Goal: Task Accomplishment & Management: Use online tool/utility

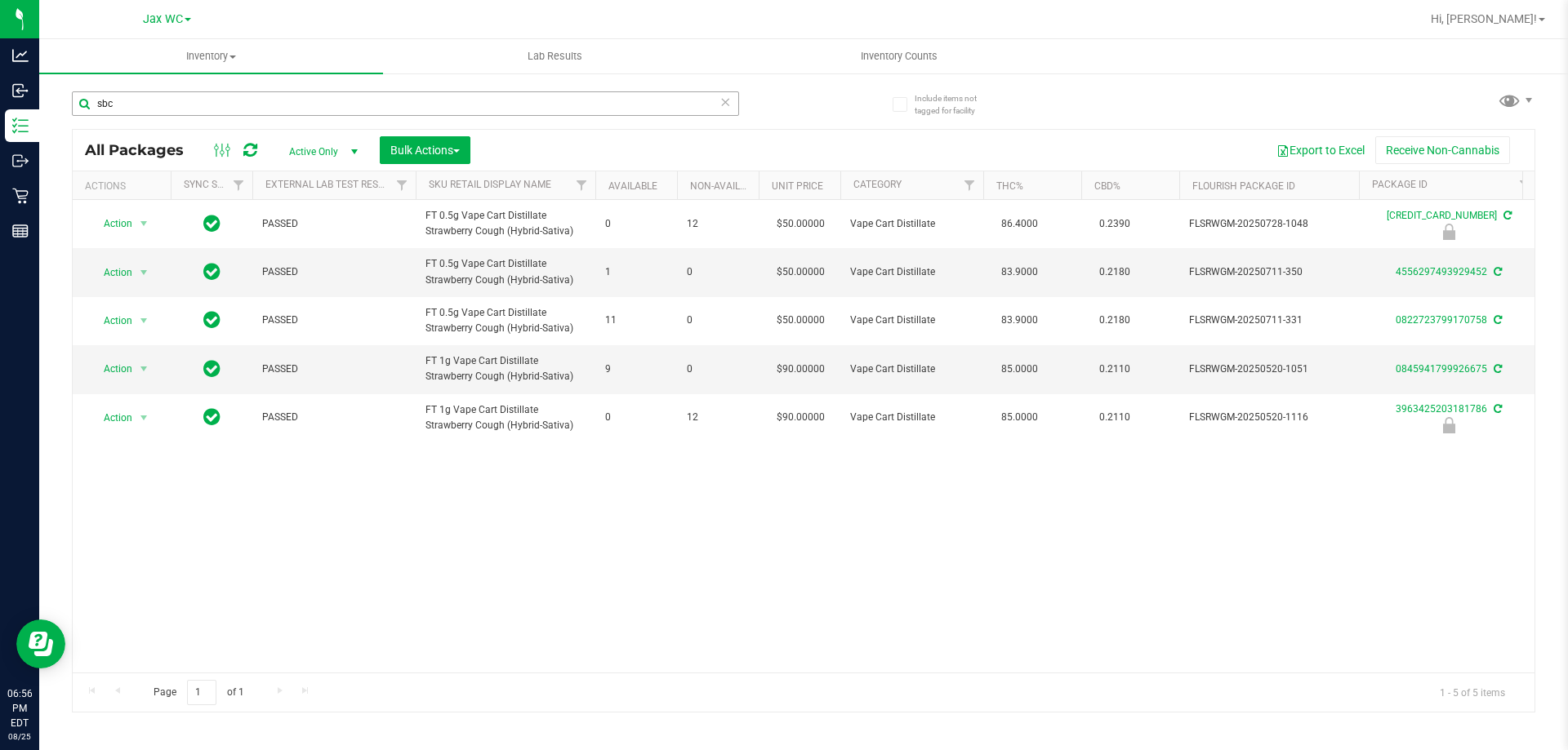
click at [135, 97] on input "sbc" at bounding box center [405, 103] width 667 height 24
type input "s"
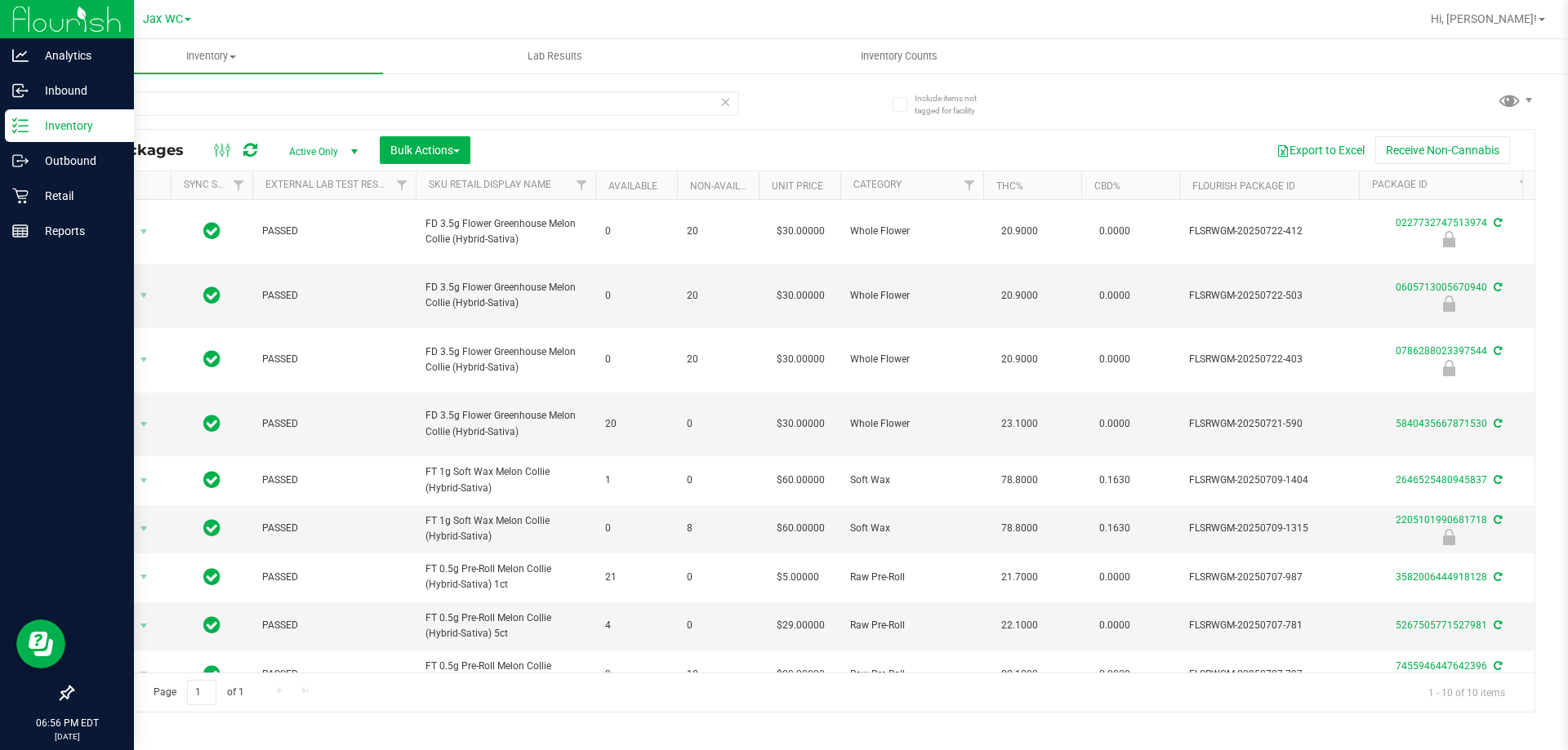
type input "mec"
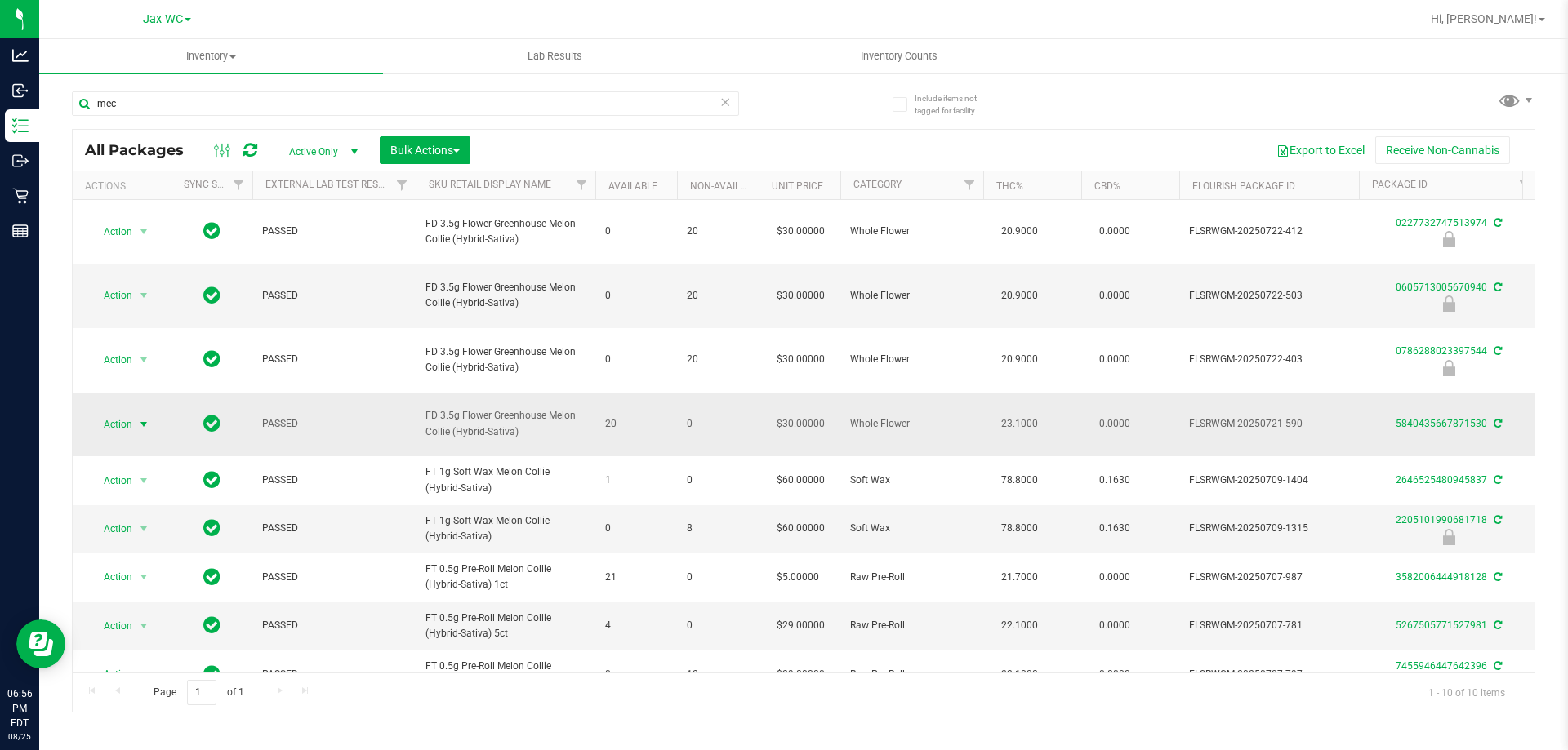
click at [128, 413] on span "Action" at bounding box center [111, 424] width 44 height 23
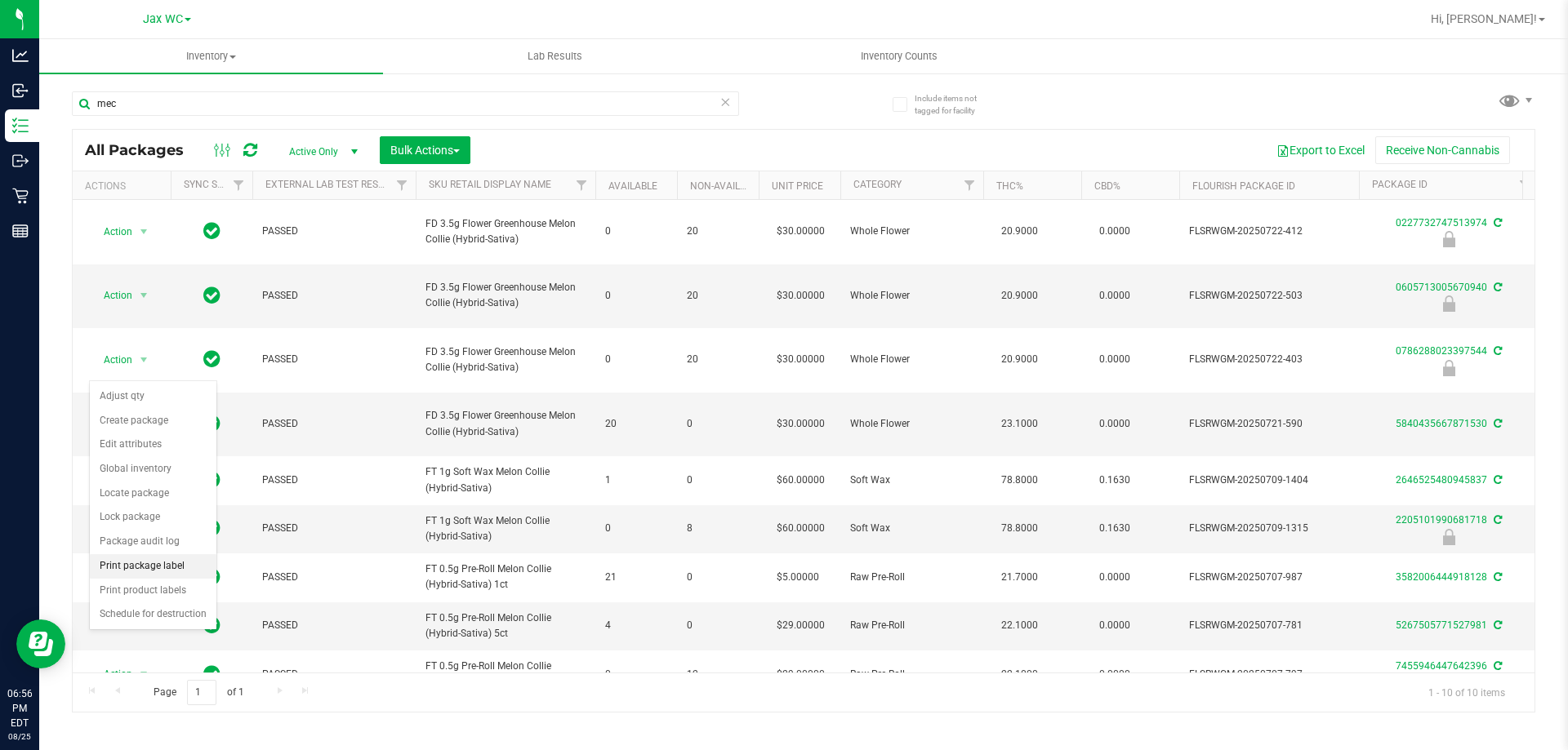
click at [130, 562] on li "Print package label" at bounding box center [153, 566] width 127 height 24
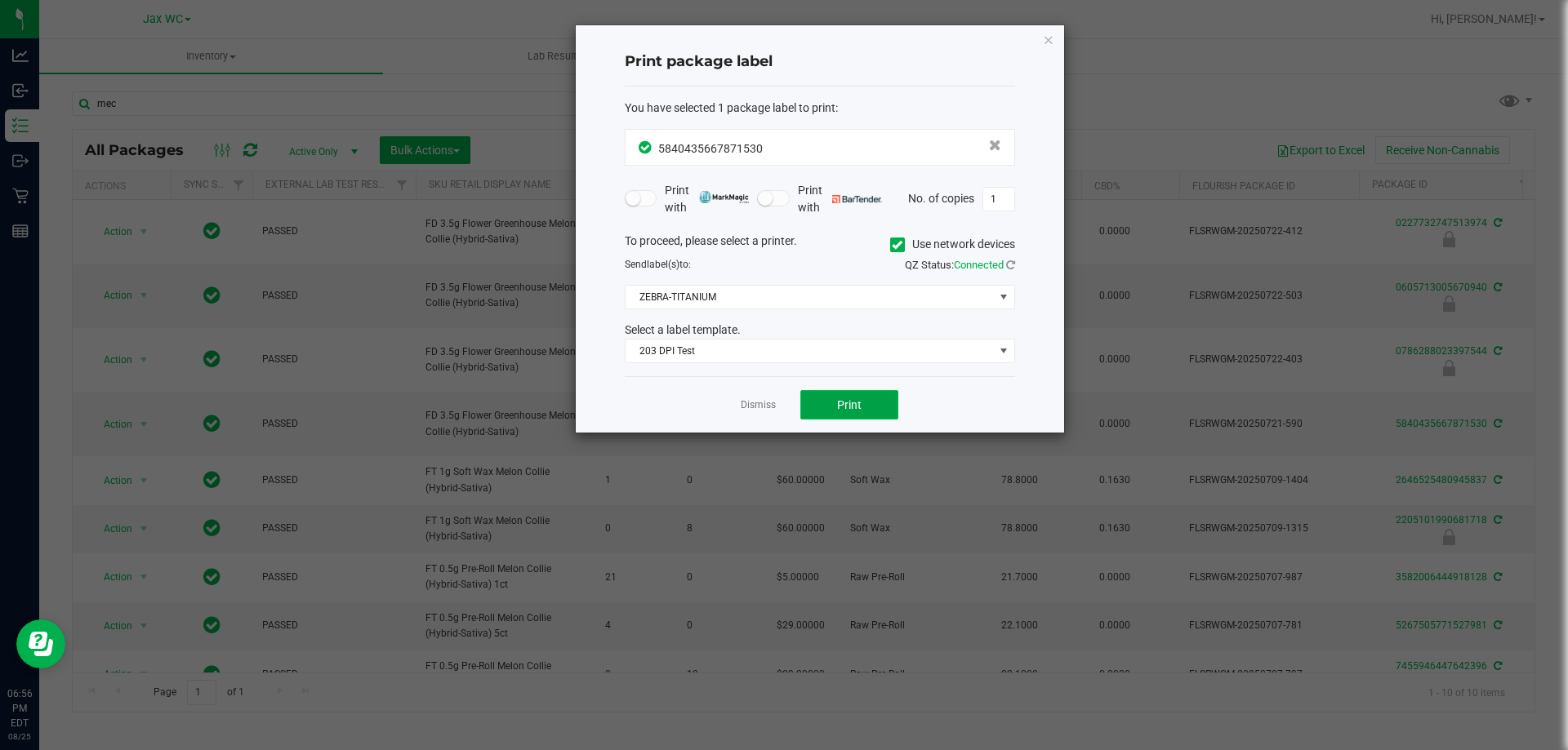
click at [817, 398] on button "Print" at bounding box center [849, 404] width 98 height 30
click at [754, 399] on link "Dismiss" at bounding box center [759, 405] width 35 height 13
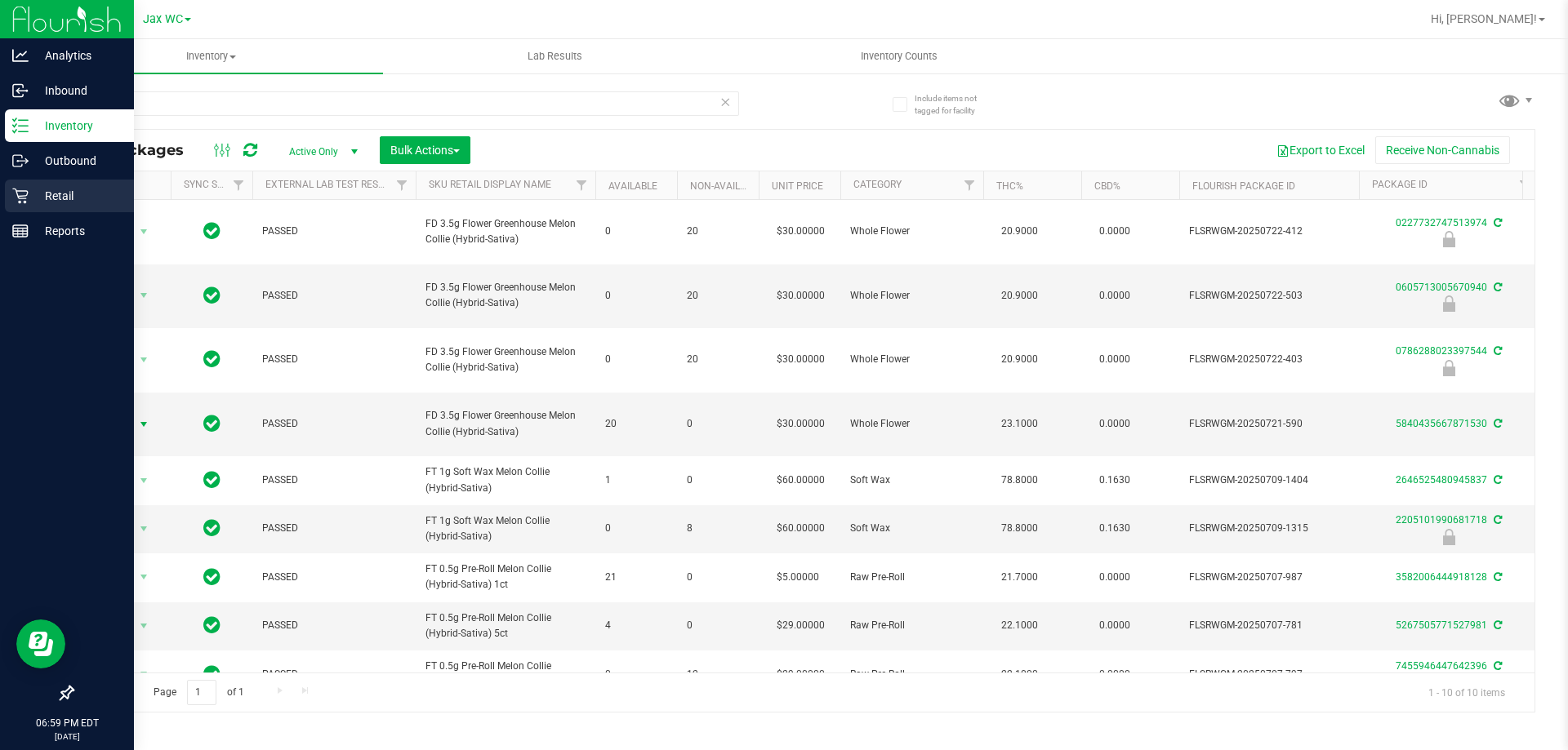
click at [26, 202] on icon at bounding box center [20, 196] width 15 height 15
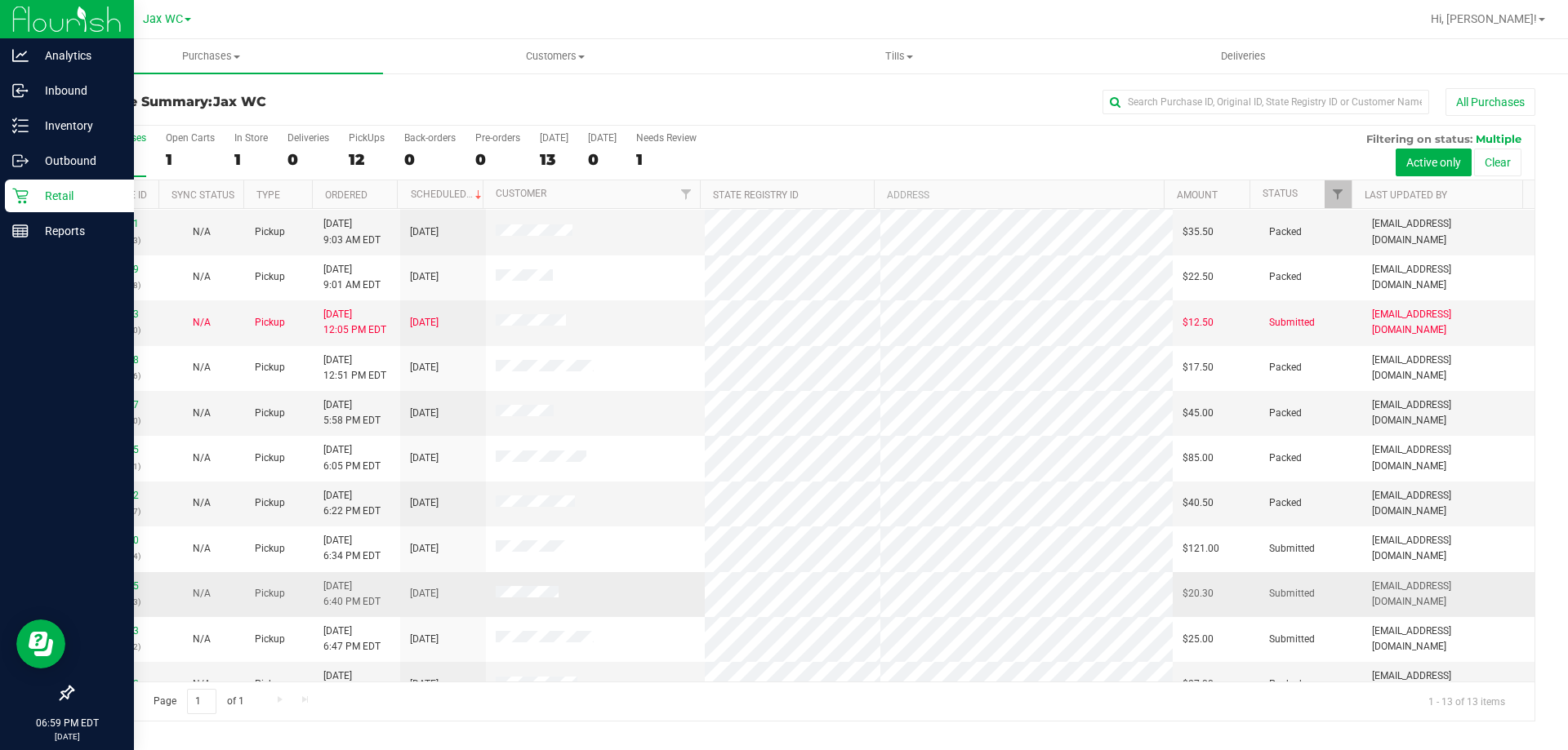
scroll to position [82, 0]
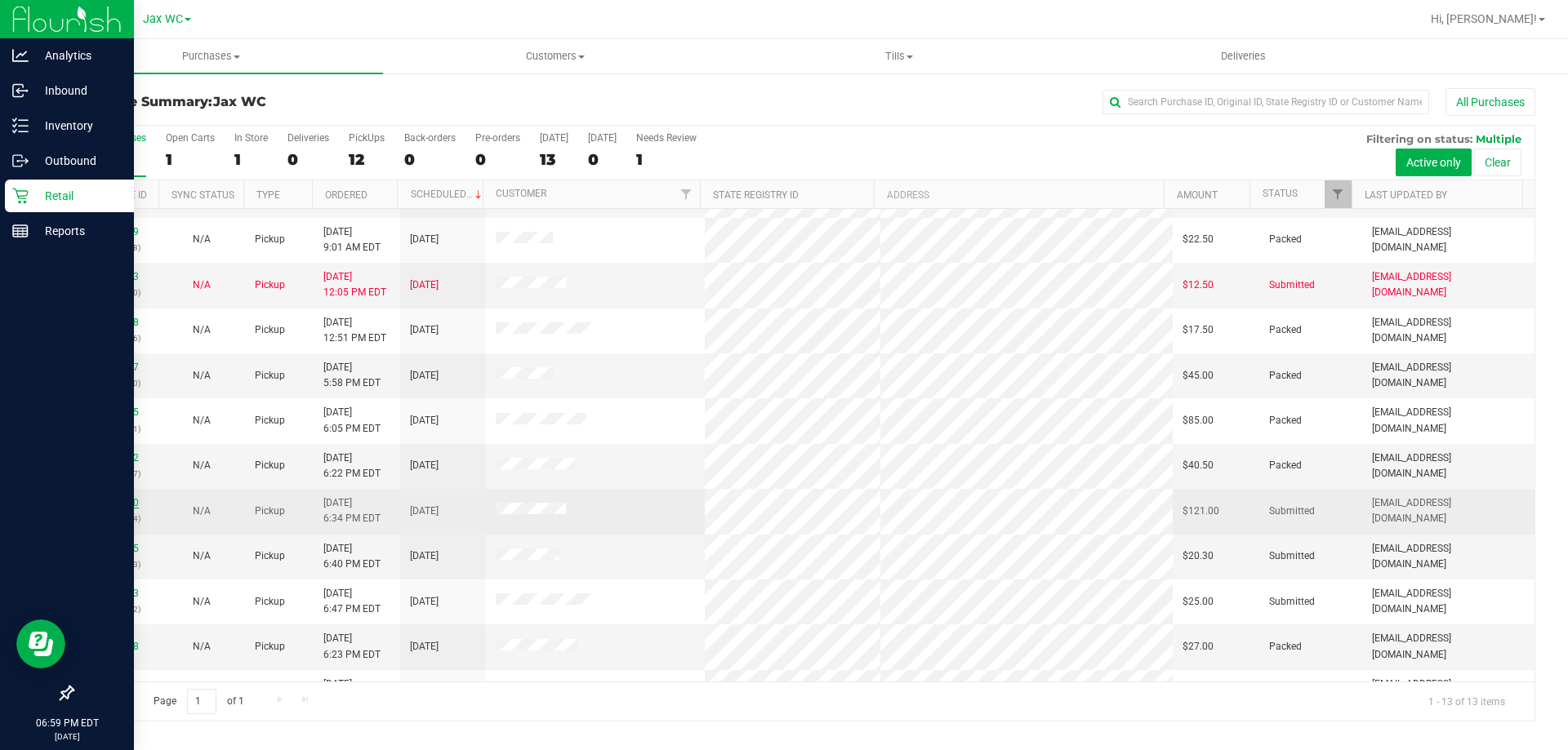
click at [121, 504] on link "11846620" at bounding box center [116, 503] width 46 height 12
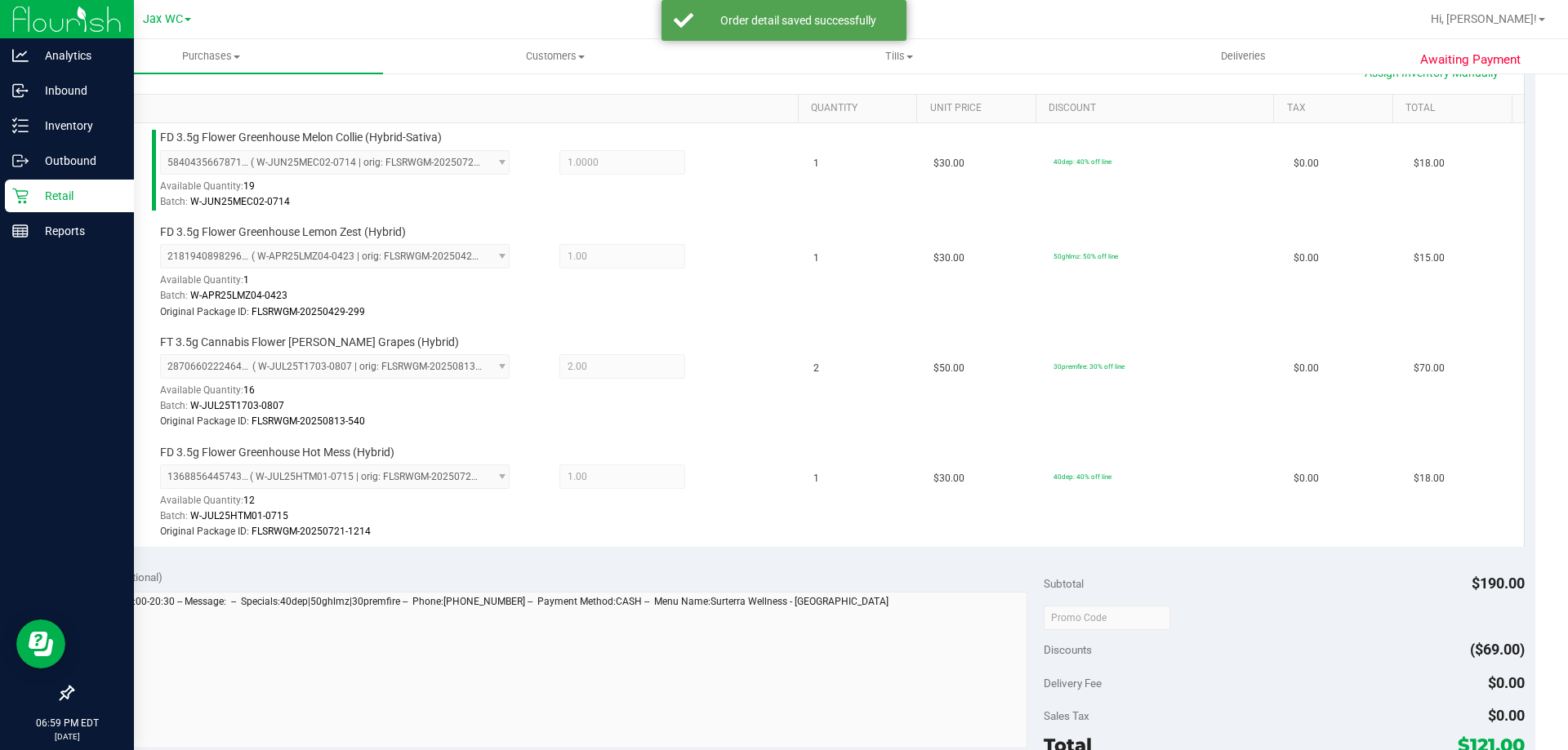
scroll to position [571, 0]
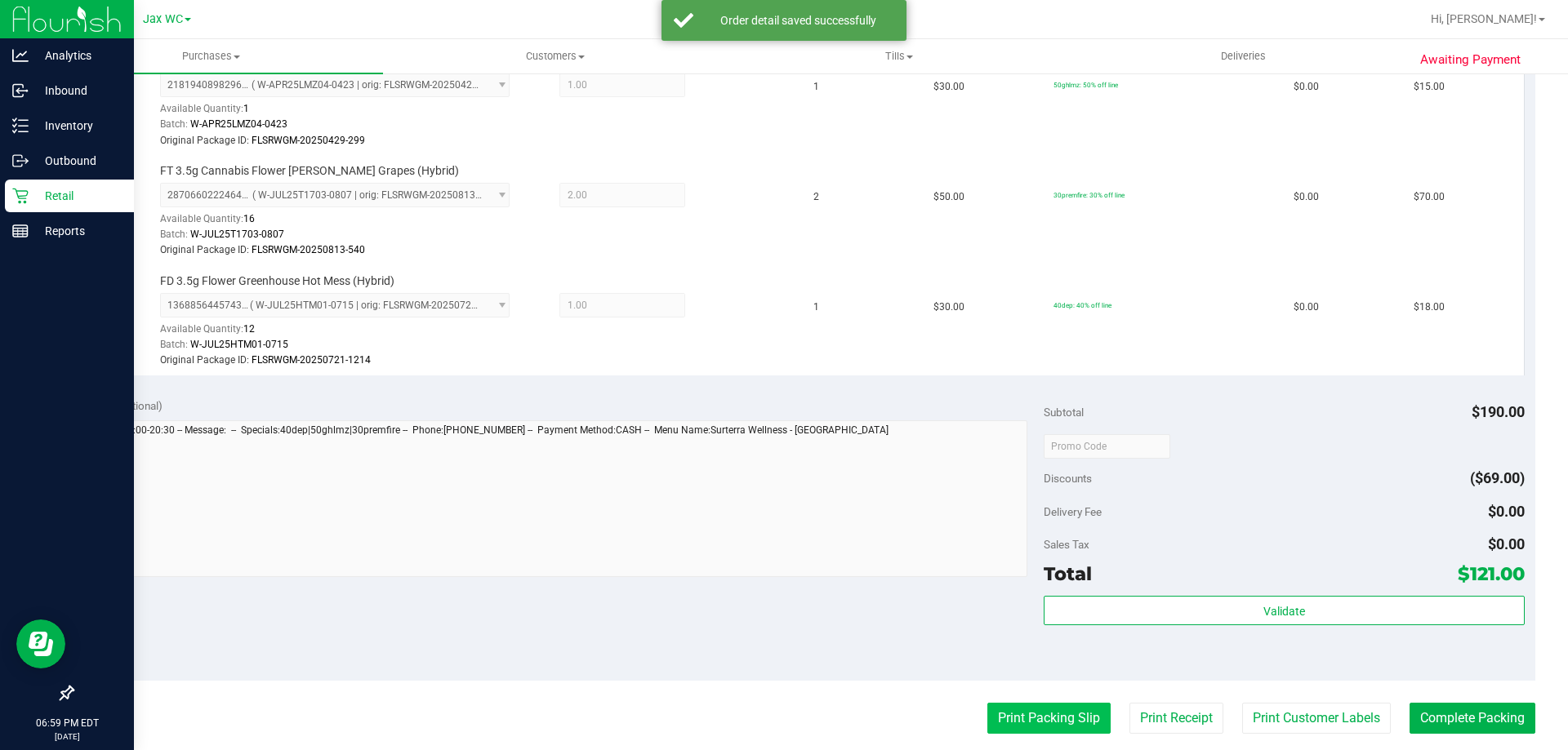
click at [994, 704] on button "Print Packing Slip" at bounding box center [1049, 718] width 123 height 31
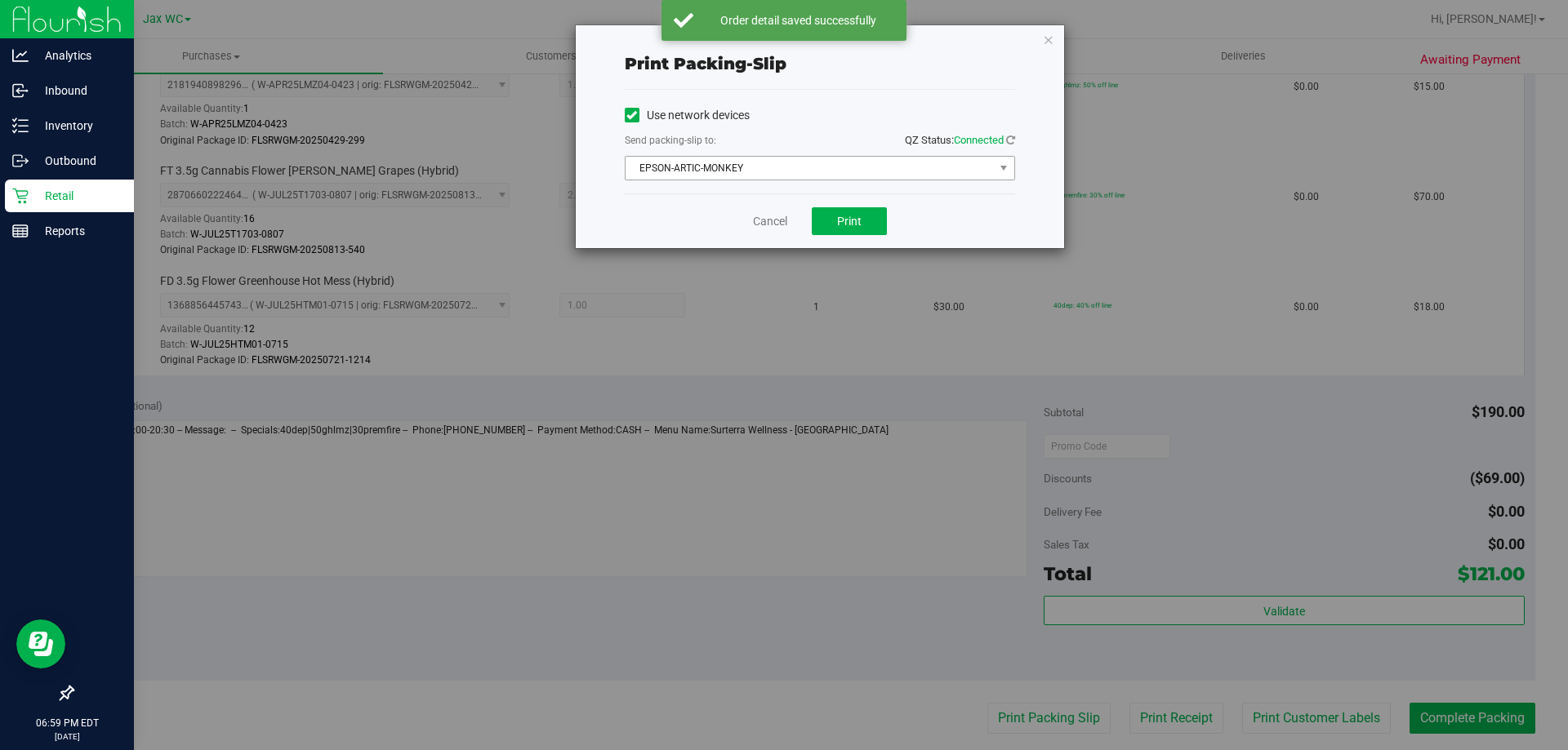
click at [848, 164] on span "EPSON-ARTIC-MONKEY" at bounding box center [809, 168] width 368 height 23
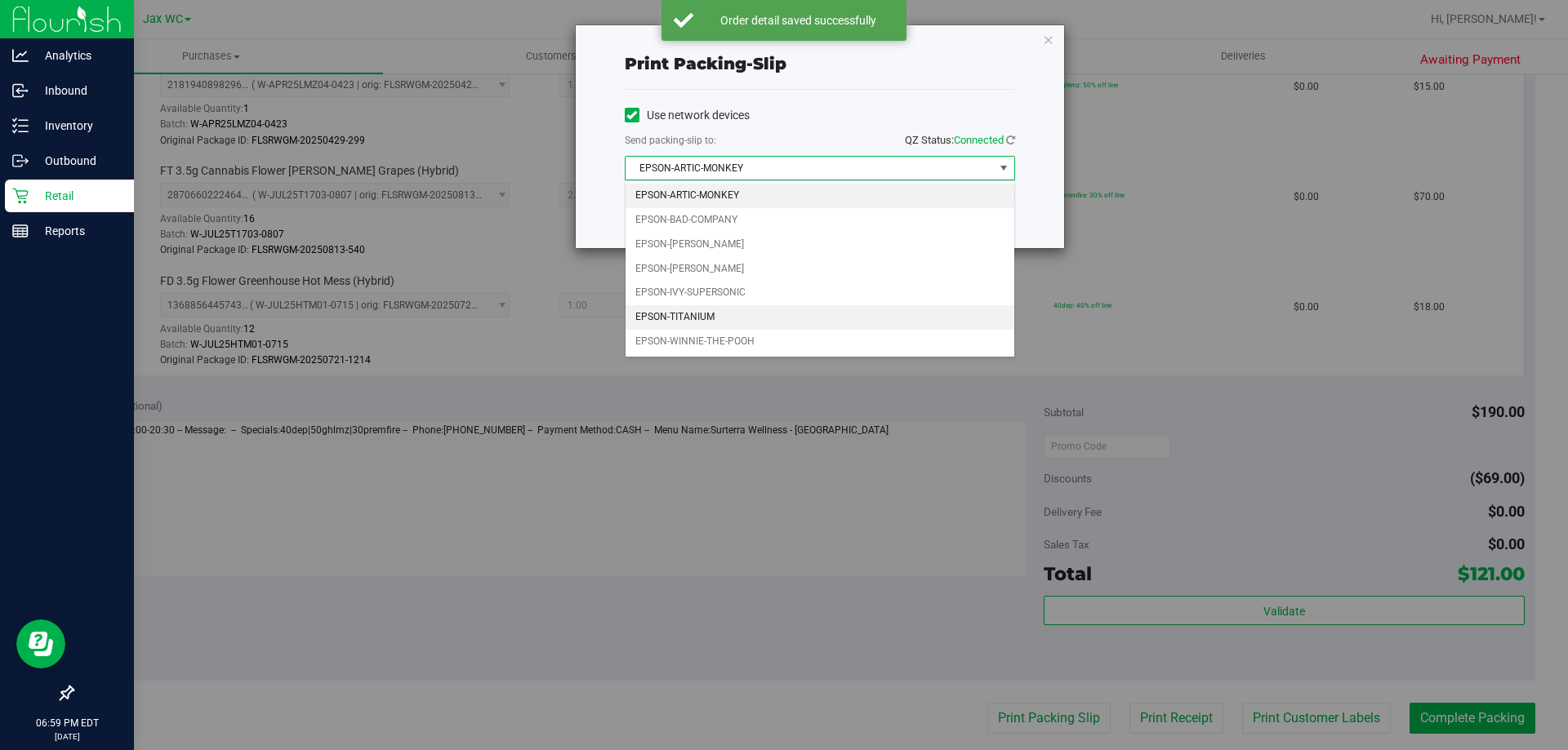
drag, startPoint x: 700, startPoint y: 319, endPoint x: 821, endPoint y: 288, distance: 124.9
click at [701, 319] on li "EPSON-TITANIUM" at bounding box center [819, 317] width 389 height 24
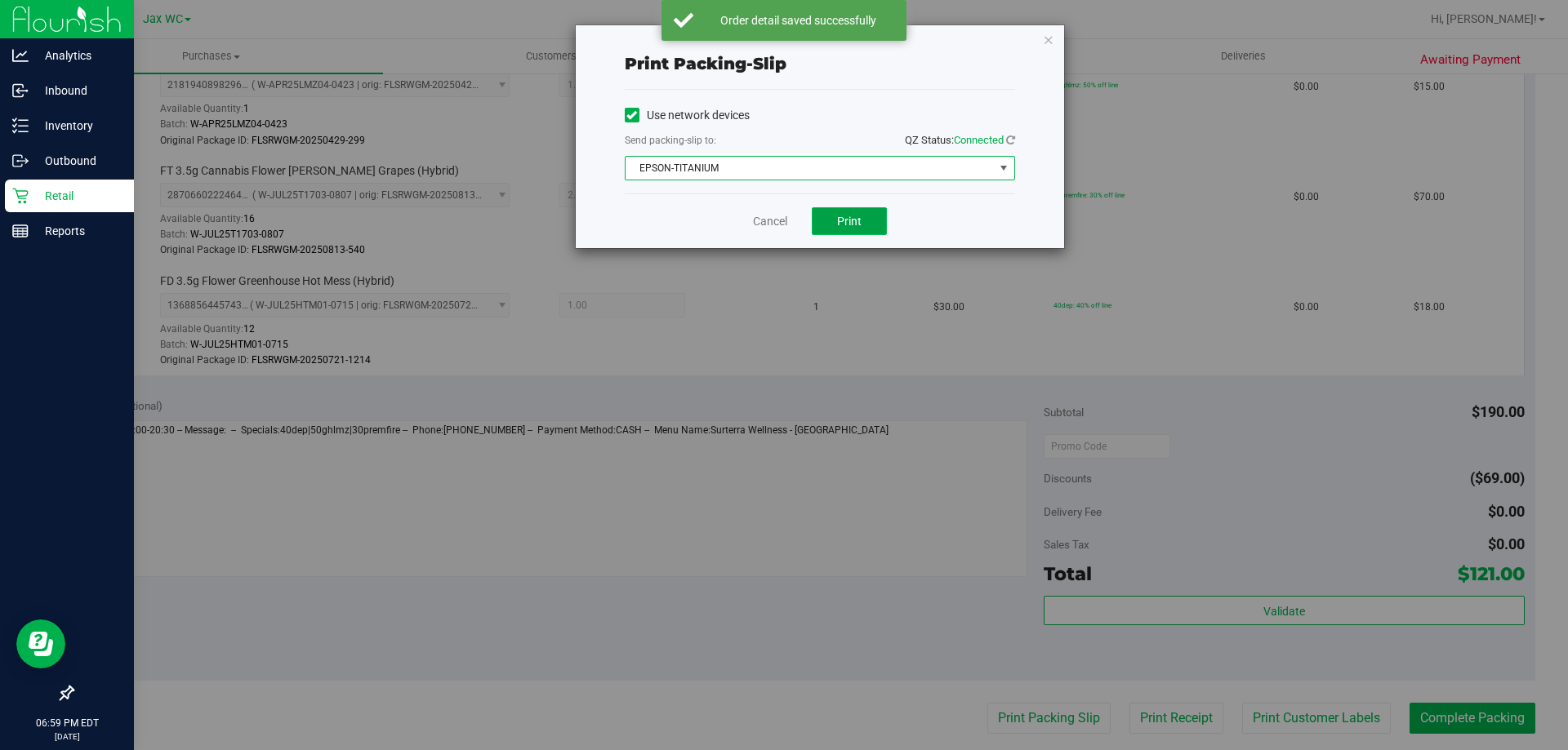
click at [857, 218] on span "Print" at bounding box center [849, 220] width 24 height 13
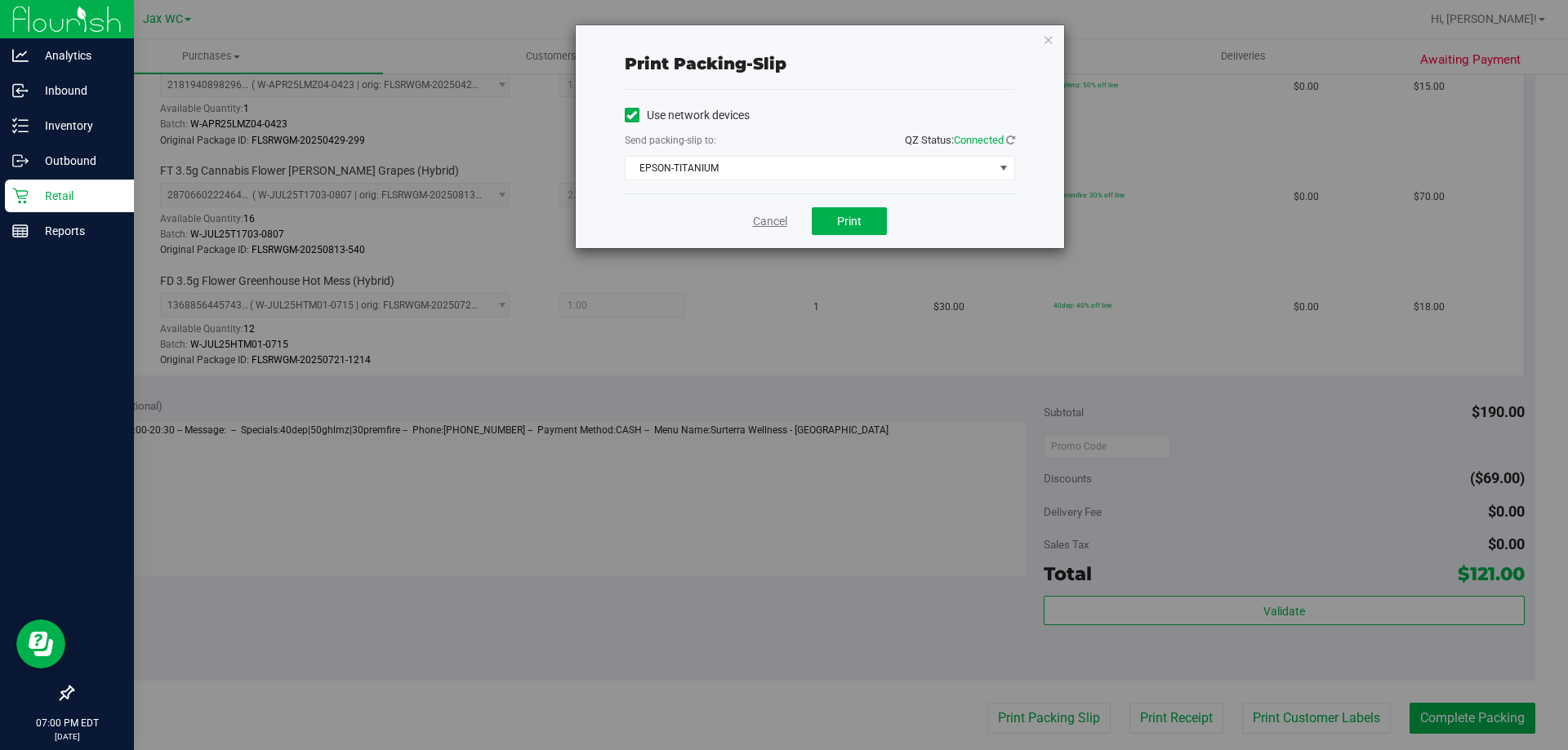
click at [772, 224] on link "Cancel" at bounding box center [770, 222] width 35 height 17
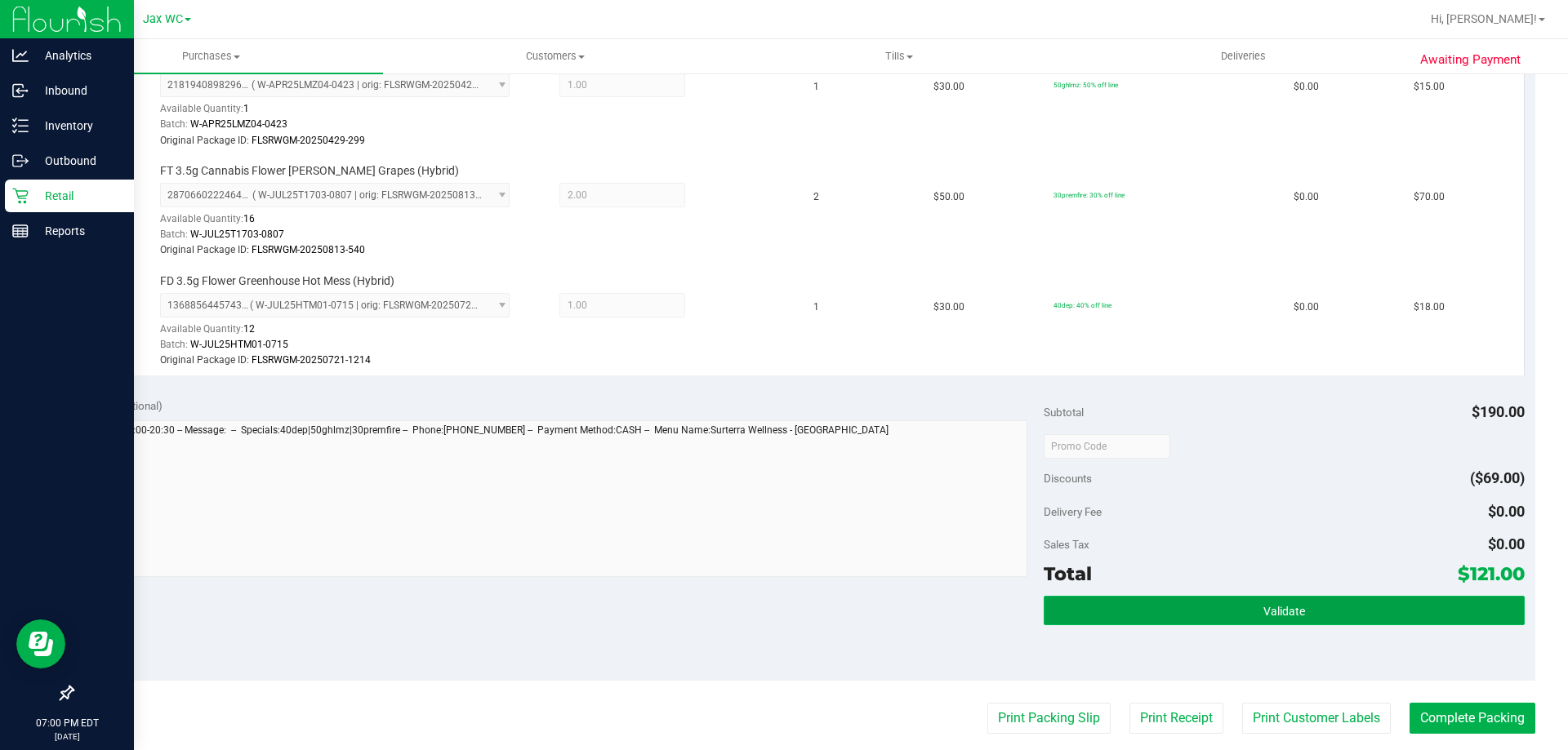
click at [1331, 614] on button "Validate" at bounding box center [1283, 610] width 480 height 30
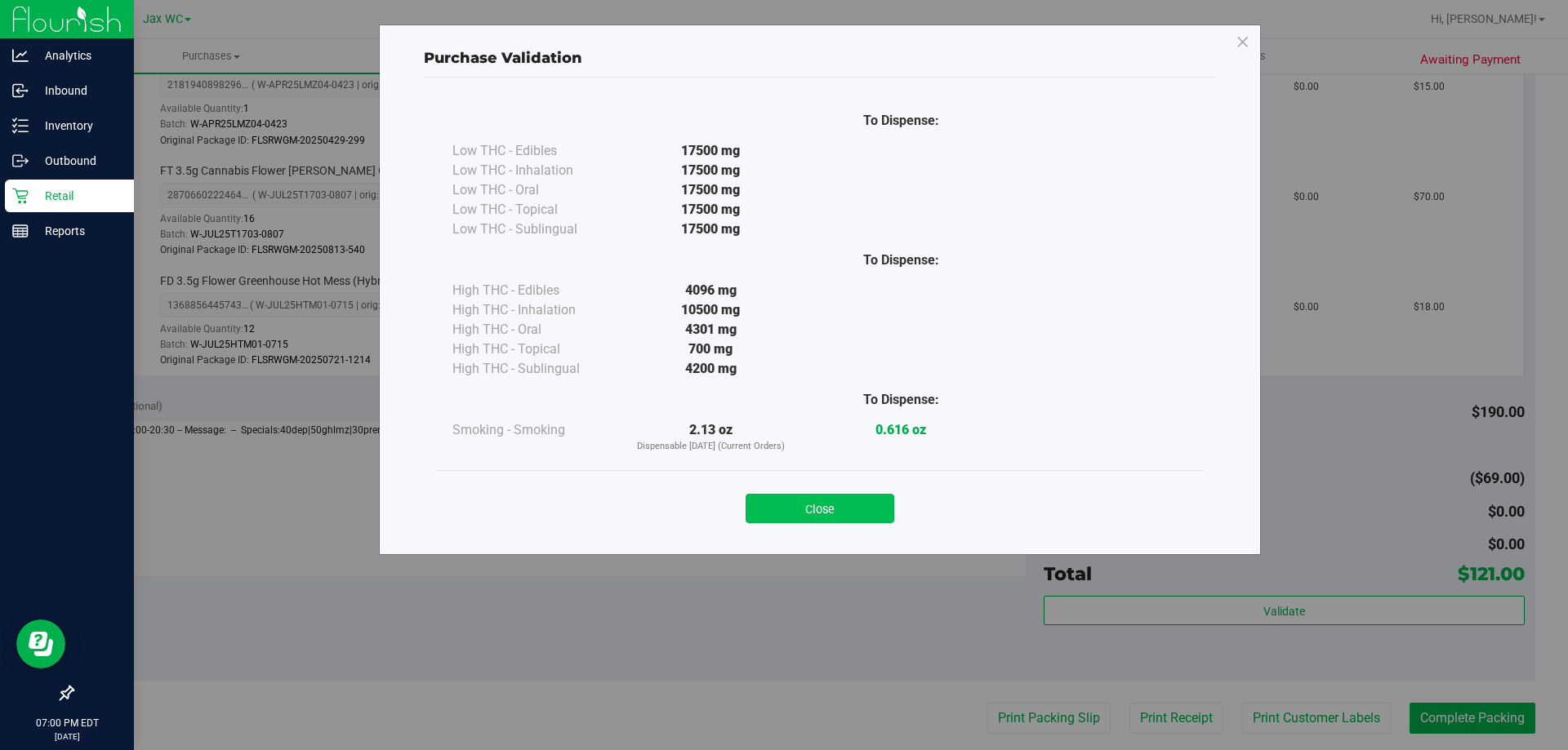
click at [818, 501] on button "Close" at bounding box center [819, 508] width 149 height 30
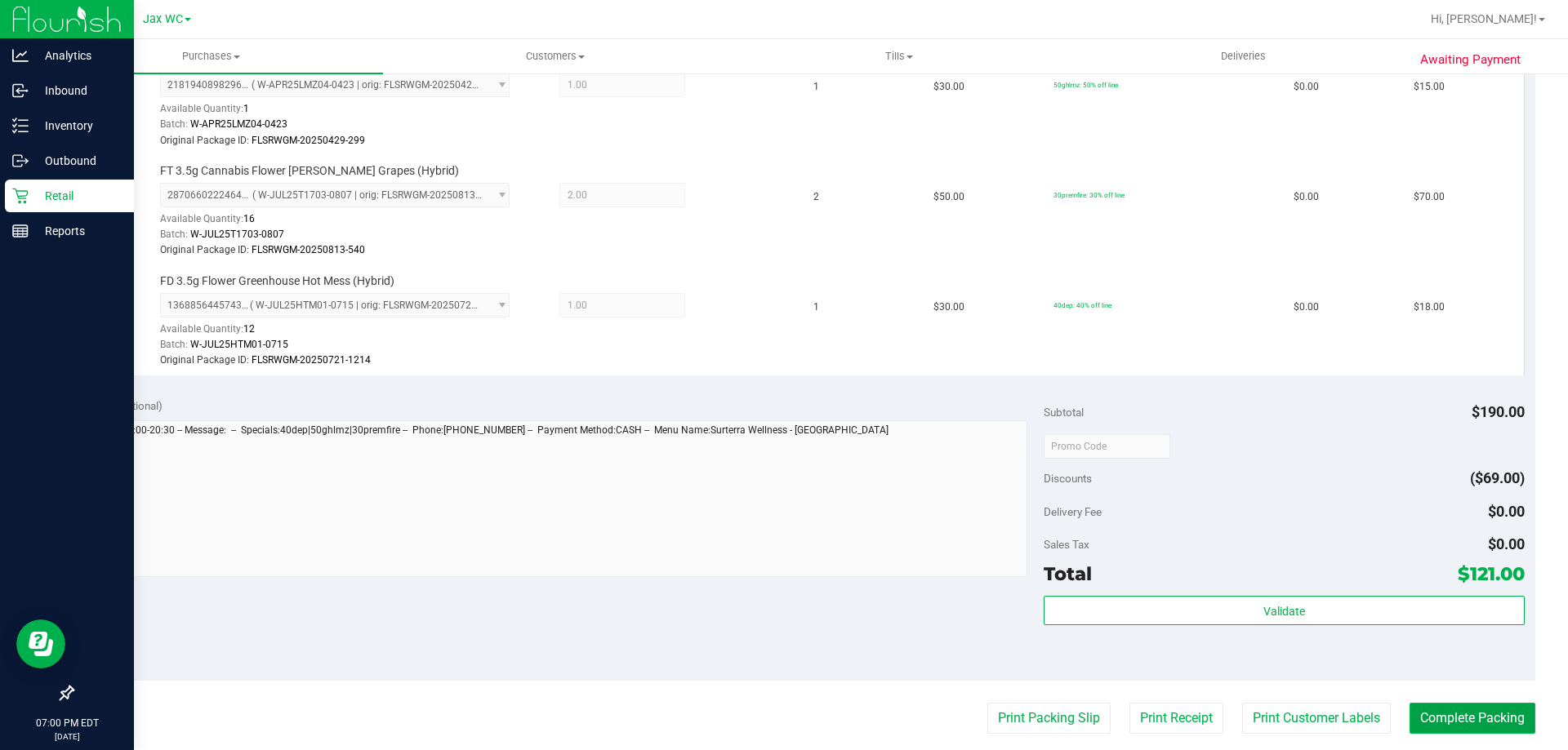
click at [1447, 708] on button "Complete Packing" at bounding box center [1472, 718] width 126 height 31
